Goal: Task Accomplishment & Management: Use online tool/utility

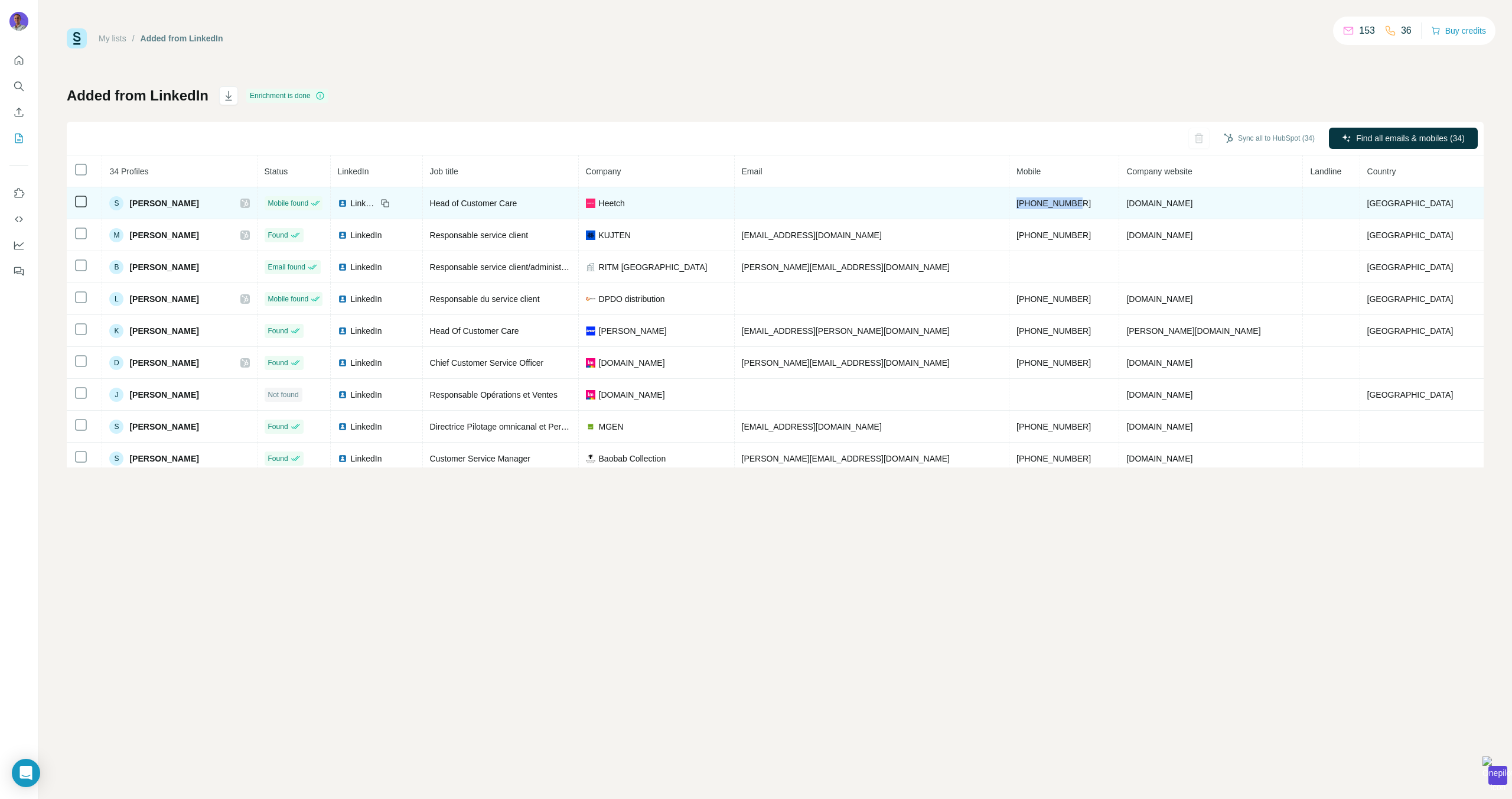
drag, startPoint x: 1164, startPoint y: 204, endPoint x: 1096, endPoint y: 207, distance: 68.1
click at [1096, 207] on td "[PHONE_NUMBER]" at bounding box center [1064, 202] width 109 height 32
copy span "[PHONE_NUMBER]"
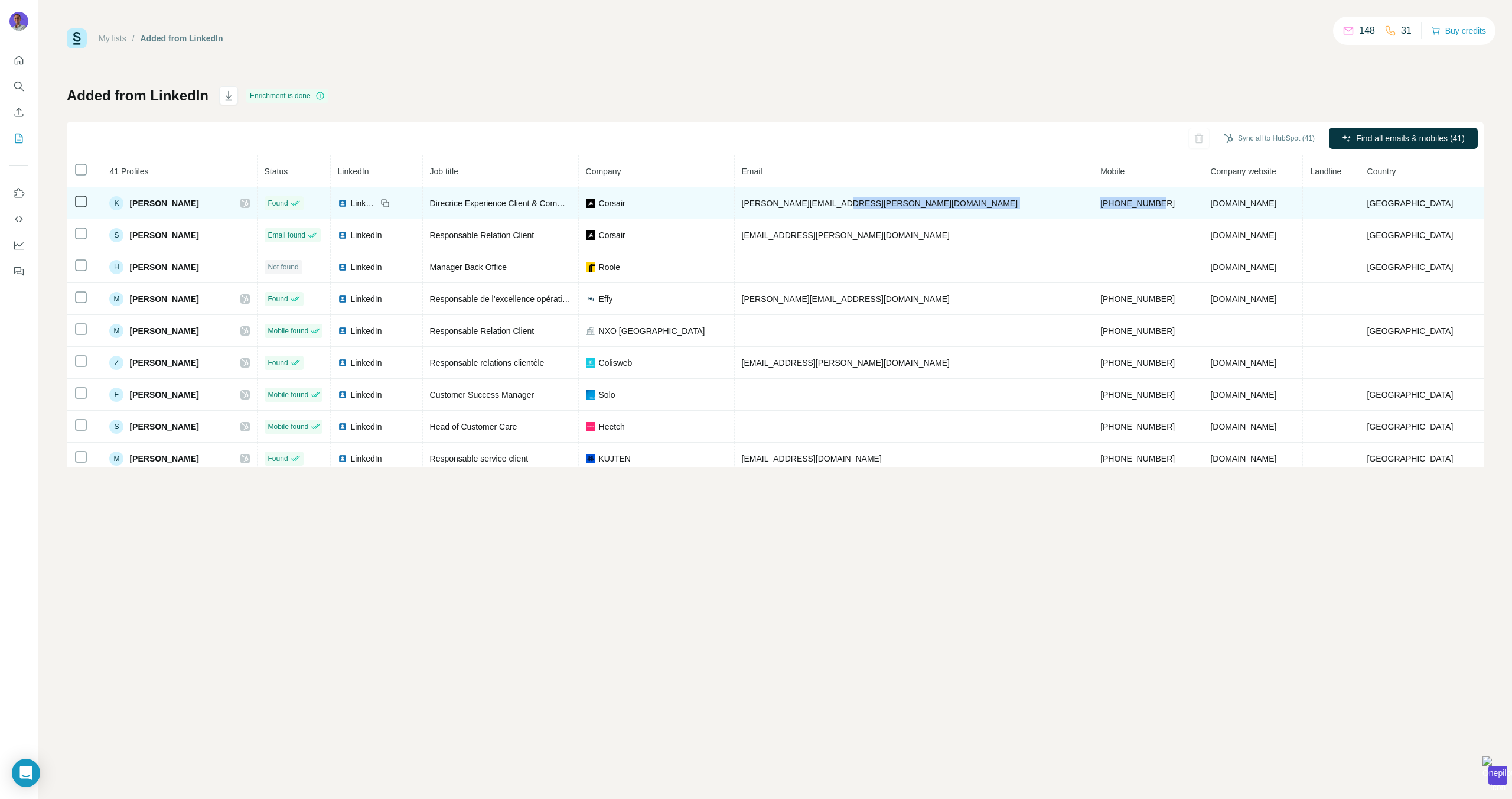
drag, startPoint x: 1141, startPoint y: 204, endPoint x: 1064, endPoint y: 206, distance: 77.0
click at [1064, 206] on tr "K Karen LEVY Found LinkedIn Direcrice Experience Client & Communication Corsair…" at bounding box center [775, 202] width 1417 height 32
copy tr "+33643842183"
